Goal: Task Accomplishment & Management: Complete application form

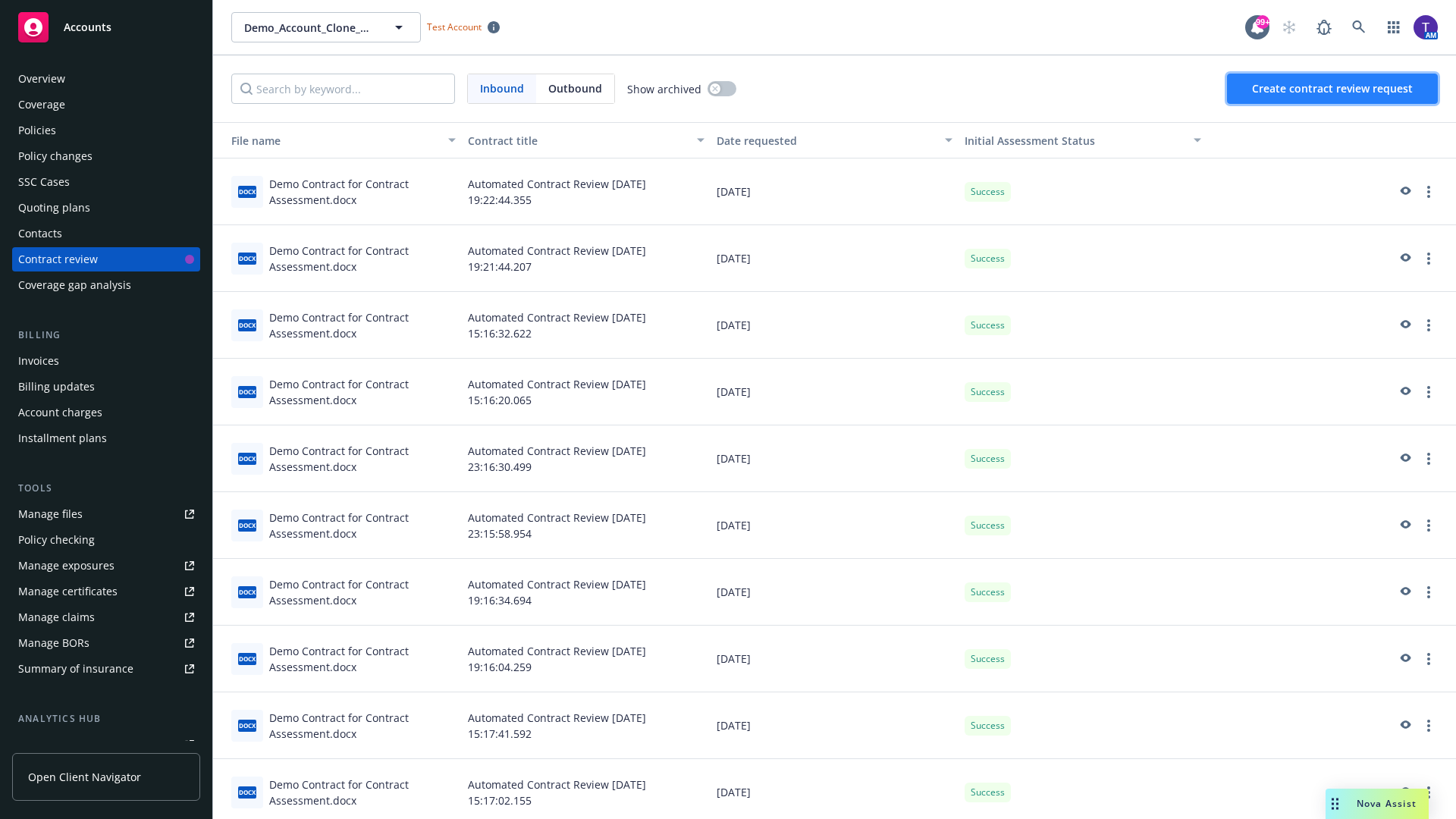
click at [1333, 88] on span "Create contract review request" at bounding box center [1332, 87] width 161 height 14
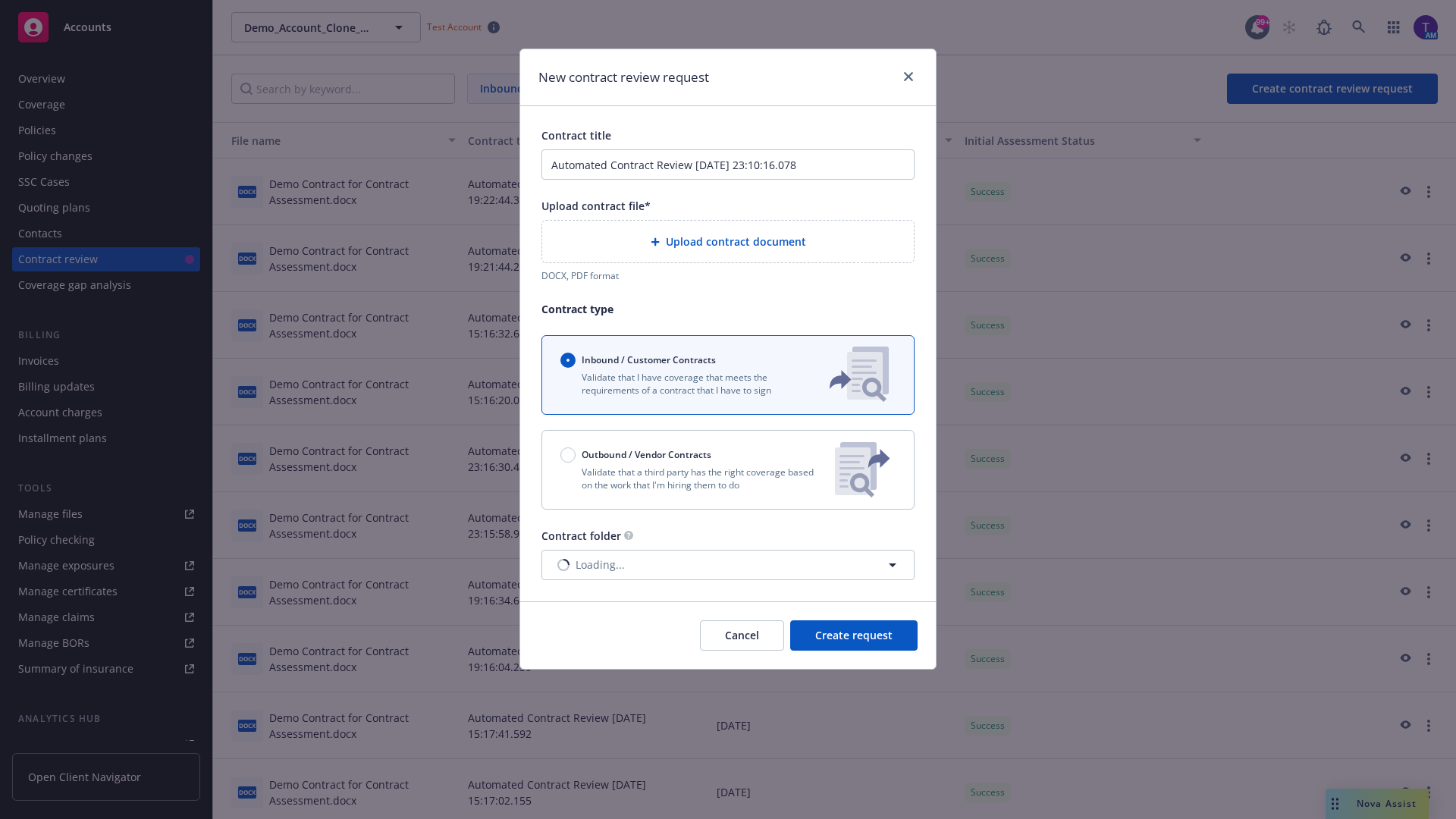
type input "Automated Contract Review 09-15-2025 23:10:16.078"
click at [728, 469] on p "Validate that a third party has the right coverage based on the work that I'm h…" at bounding box center [691, 478] width 262 height 26
radio input "false"
radio input "true"
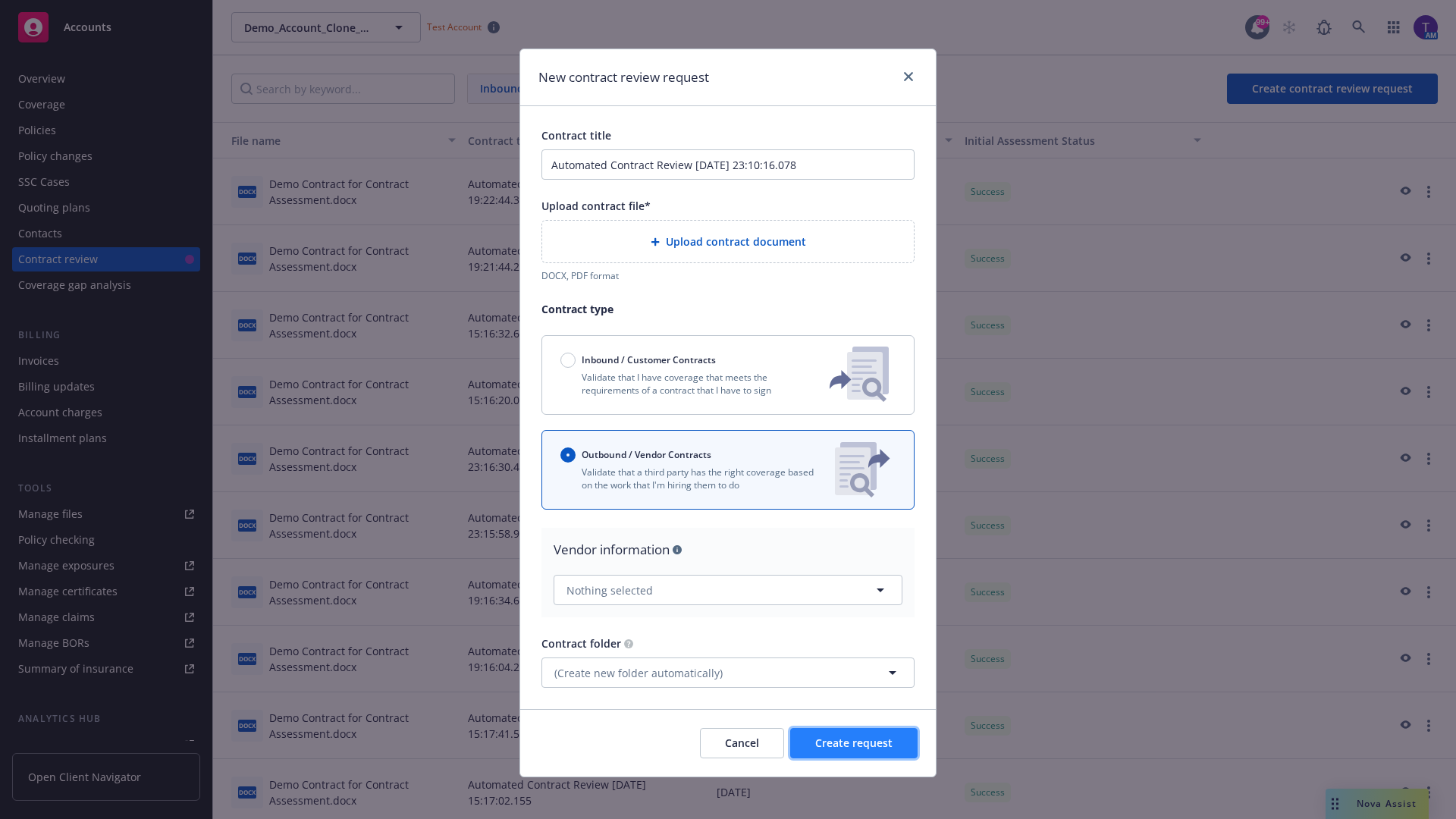
click at [854, 736] on span "Create request" at bounding box center [854, 742] width 77 height 14
